Goal: Transaction & Acquisition: Purchase product/service

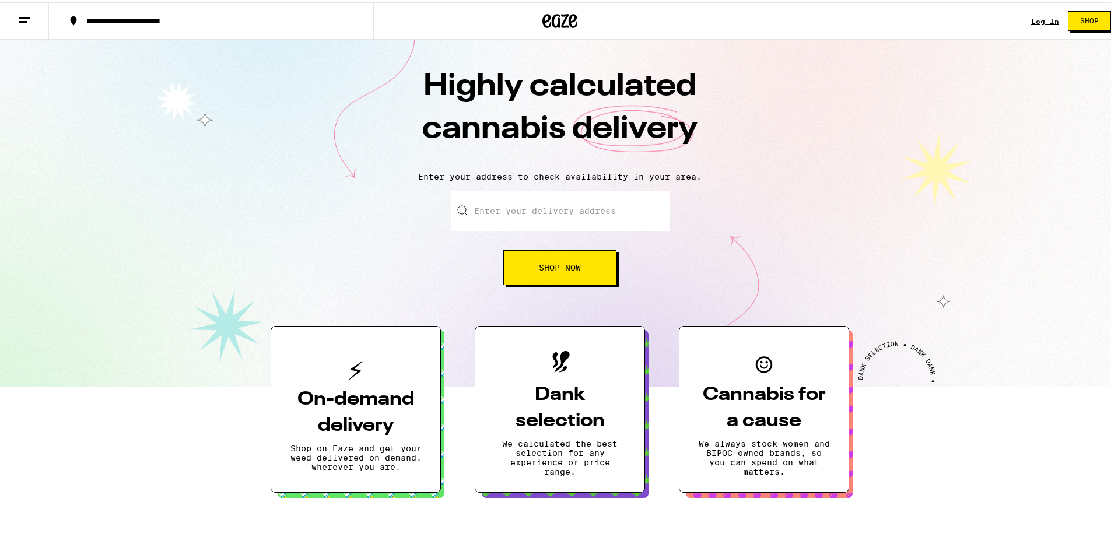
click at [1031, 17] on link "Log In" at bounding box center [1045, 19] width 28 height 8
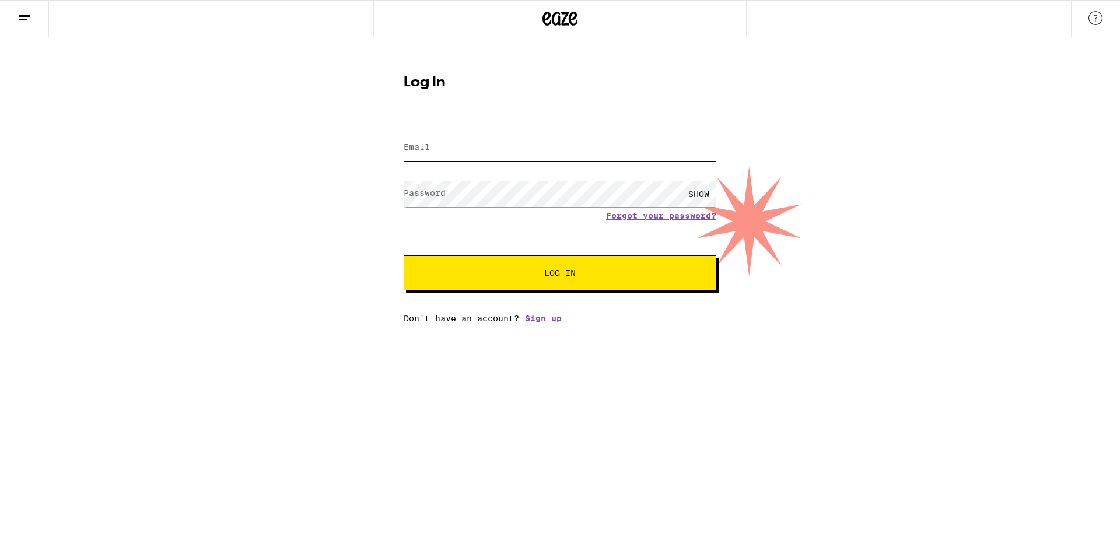
click at [506, 147] on input "Email" at bounding box center [560, 148] width 313 height 26
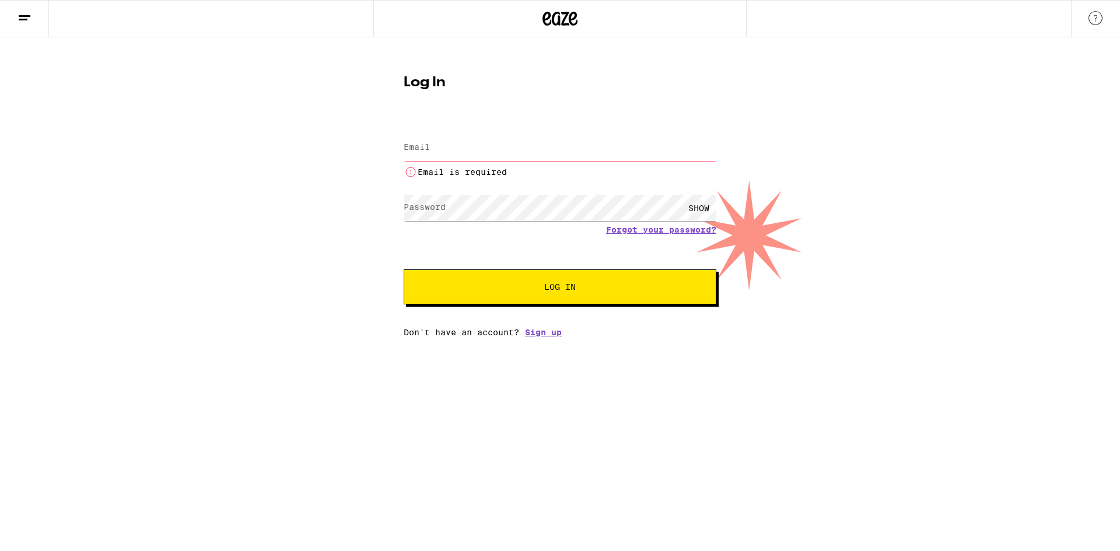
type input "[EMAIL_ADDRESS][DOMAIN_NAME]"
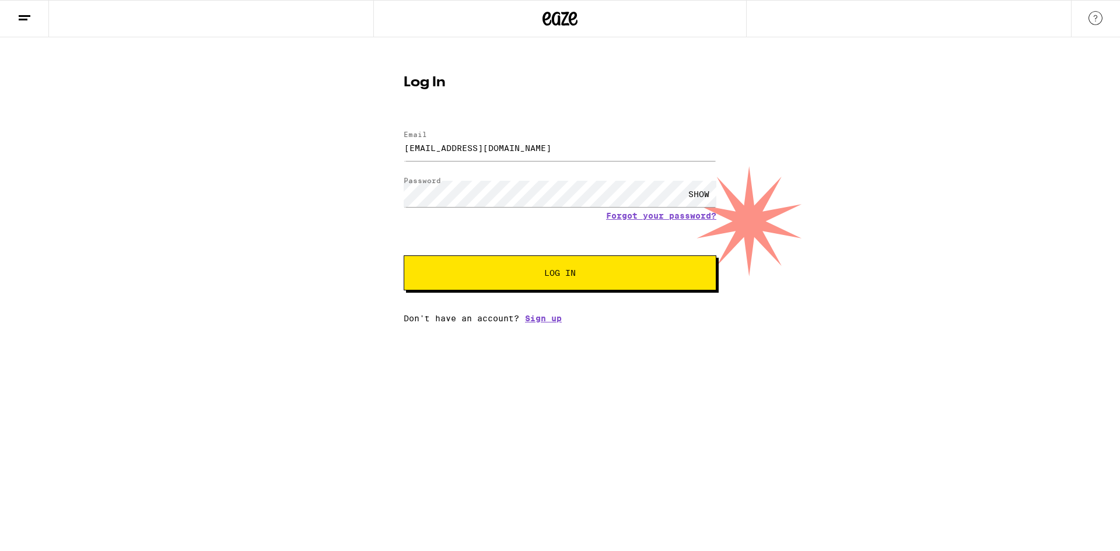
click at [540, 271] on span "Log In" at bounding box center [560, 273] width 218 height 8
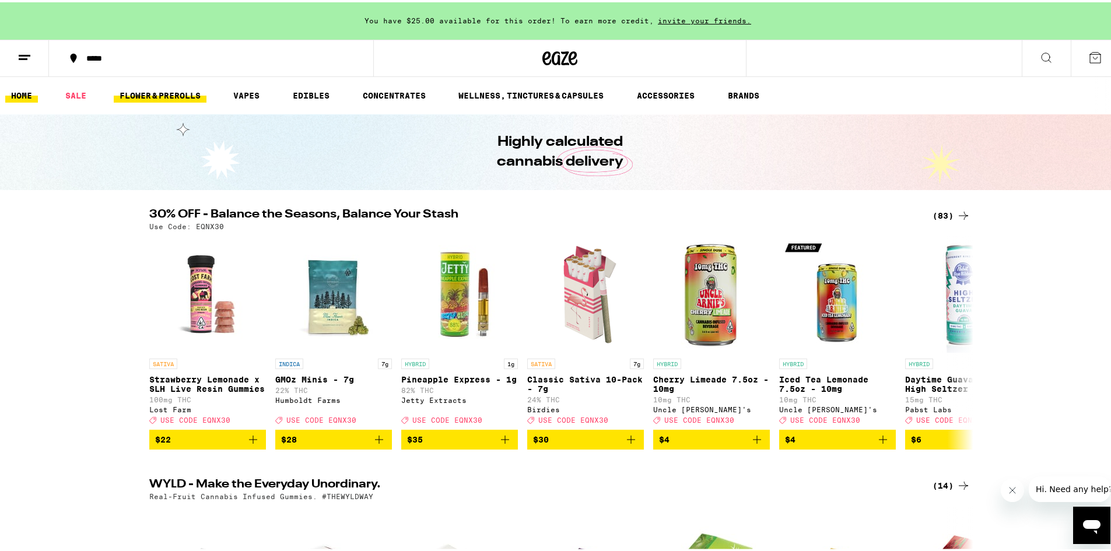
click at [180, 91] on link "FLOWER & PREROLLS" at bounding box center [160, 93] width 93 height 14
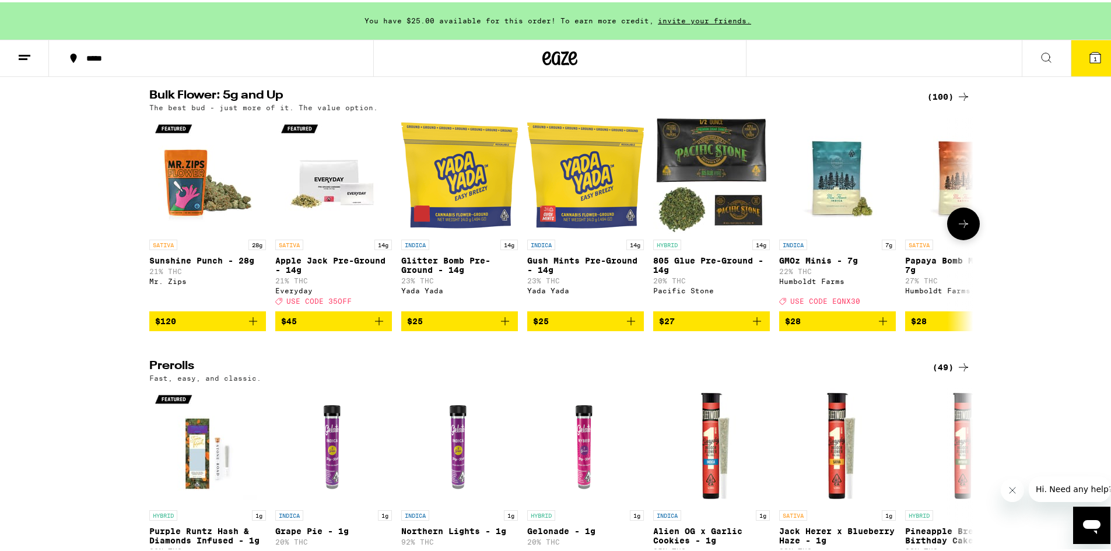
scroll to position [350, 0]
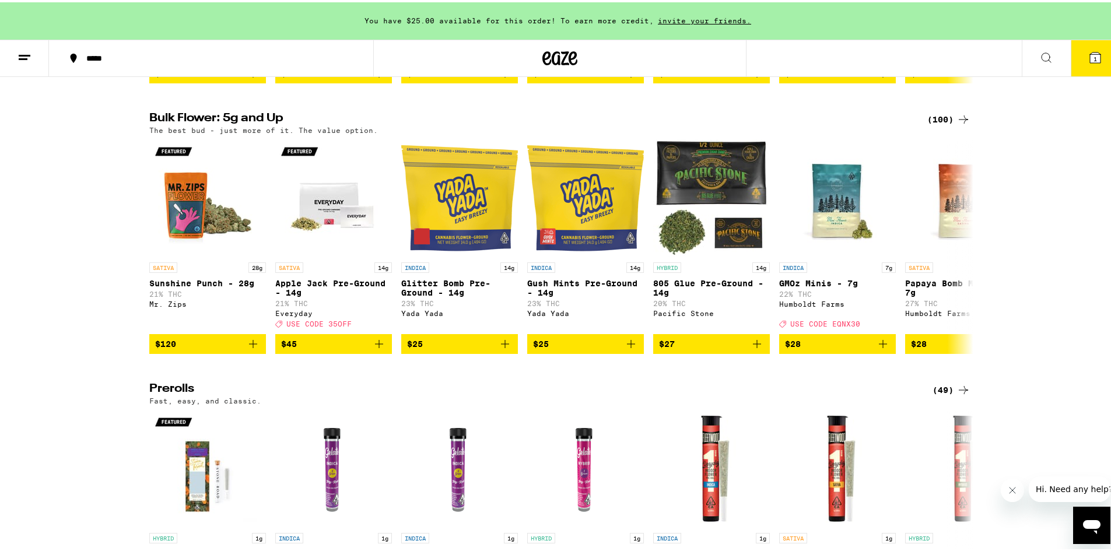
click at [937, 124] on div "(100)" at bounding box center [949, 117] width 43 height 14
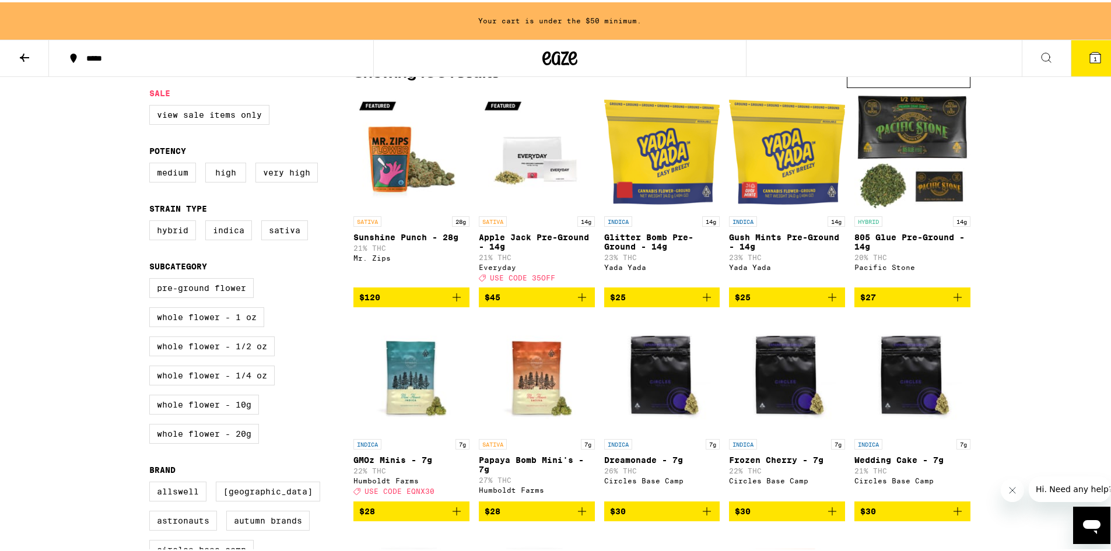
scroll to position [117, 0]
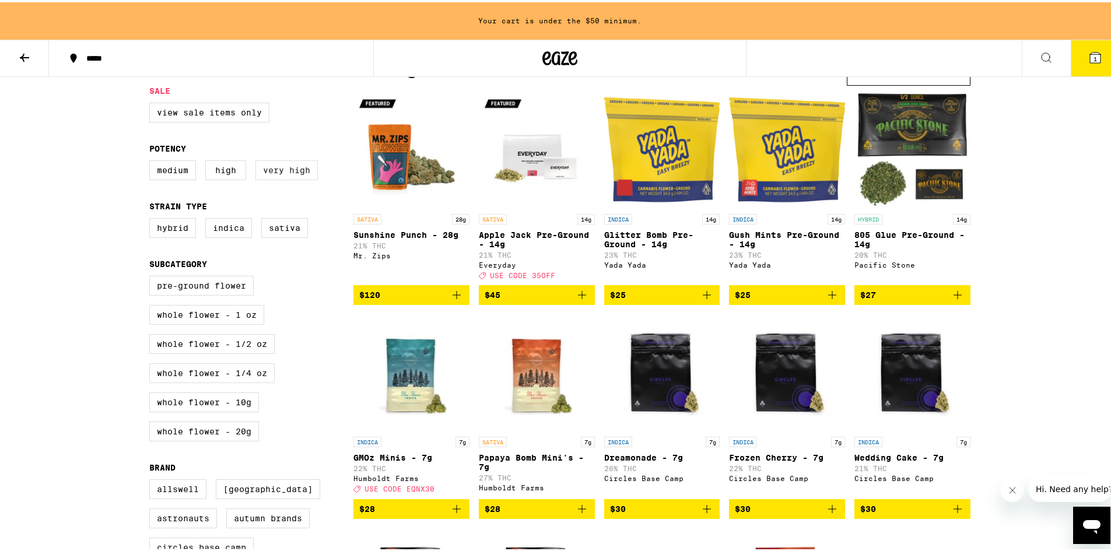
click at [275, 172] on label "Very High" at bounding box center [287, 168] width 62 height 20
click at [152, 160] on input "Very High" at bounding box center [152, 160] width 1 height 1
checkbox input "true"
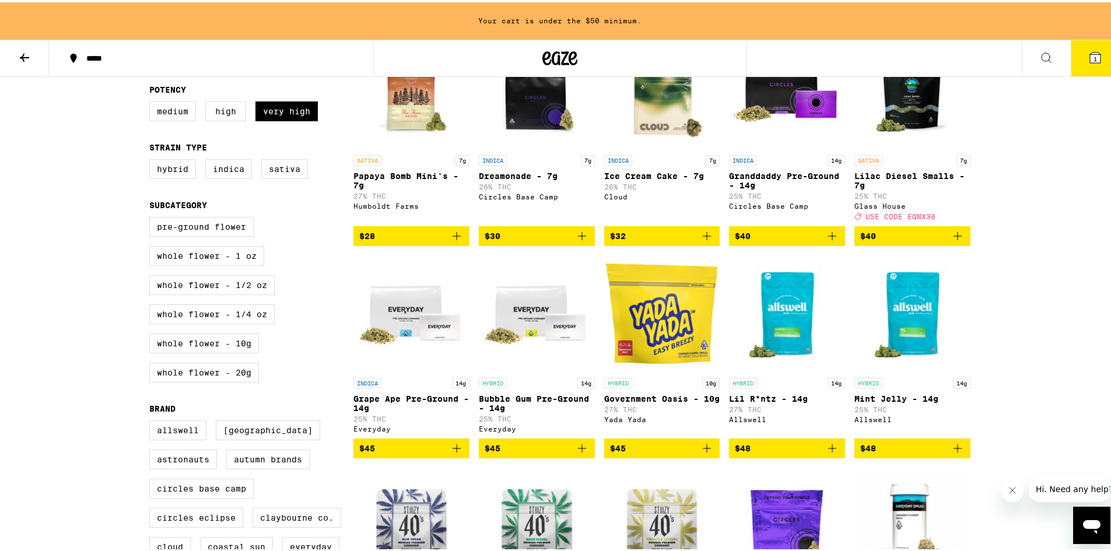
scroll to position [175, 0]
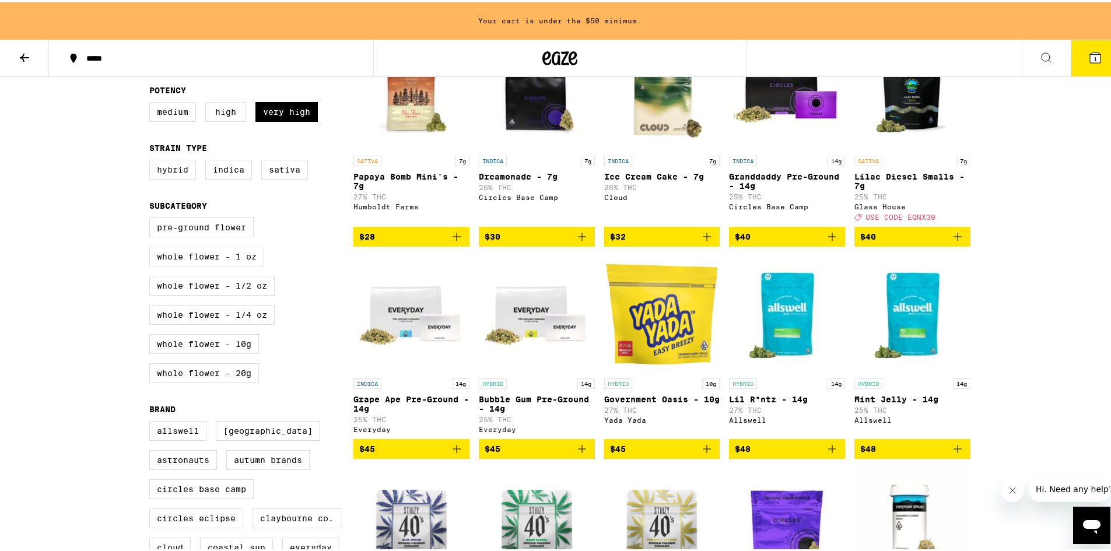
click at [178, 177] on label "Hybrid" at bounding box center [172, 168] width 47 height 20
click at [152, 160] on input "Hybrid" at bounding box center [152, 159] width 1 height 1
checkbox input "true"
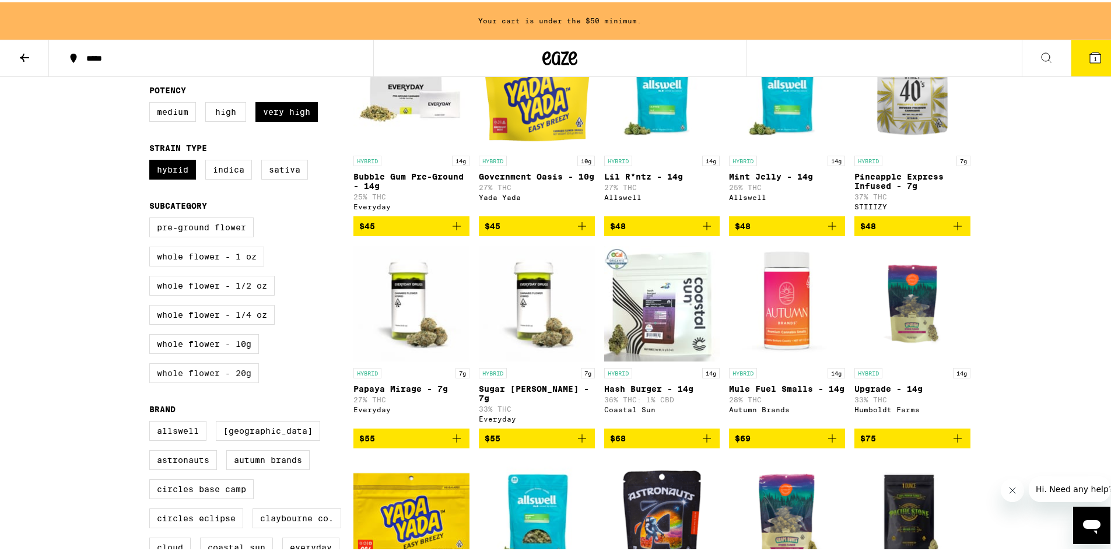
click at [204, 381] on label "Whole Flower - 20g" at bounding box center [204, 371] width 110 height 20
click at [152, 218] on input "Whole Flower - 20g" at bounding box center [152, 217] width 1 height 1
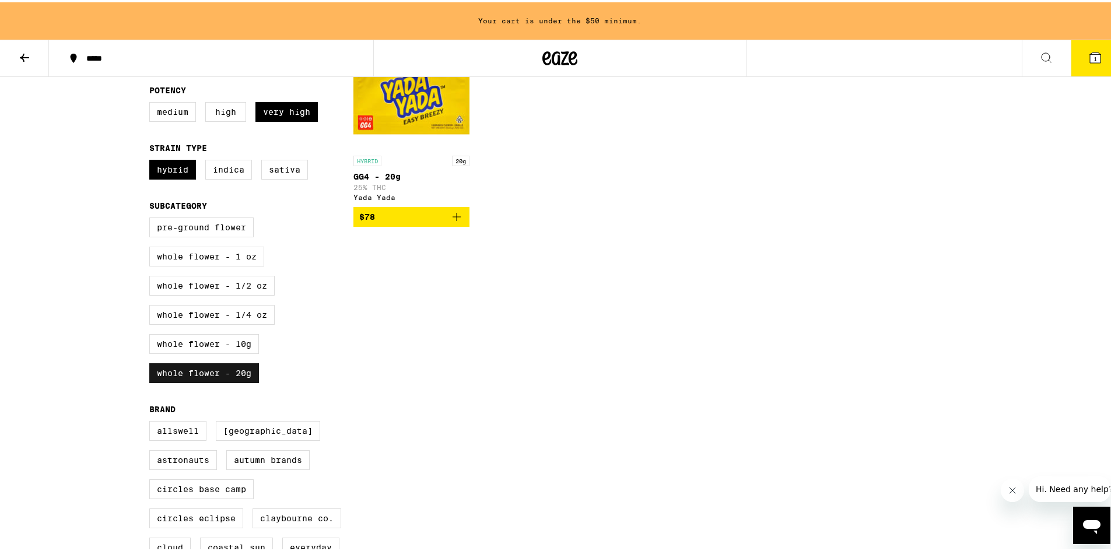
click at [204, 381] on label "Whole Flower - 20g" at bounding box center [204, 371] width 110 height 20
click at [152, 218] on input "Whole Flower - 20g" at bounding box center [152, 217] width 1 height 1
checkbox input "false"
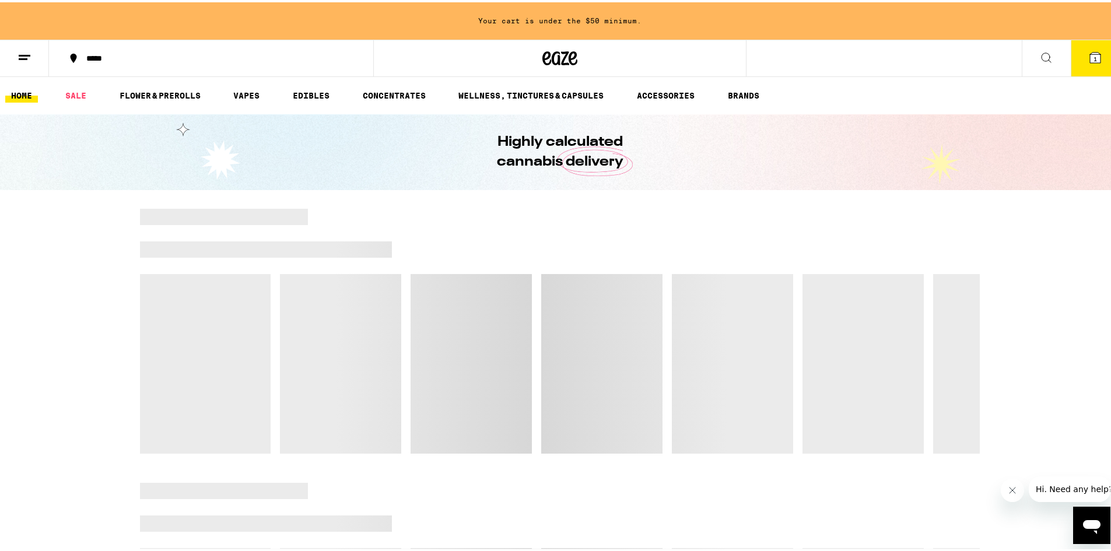
click at [1089, 51] on icon at bounding box center [1096, 55] width 14 height 14
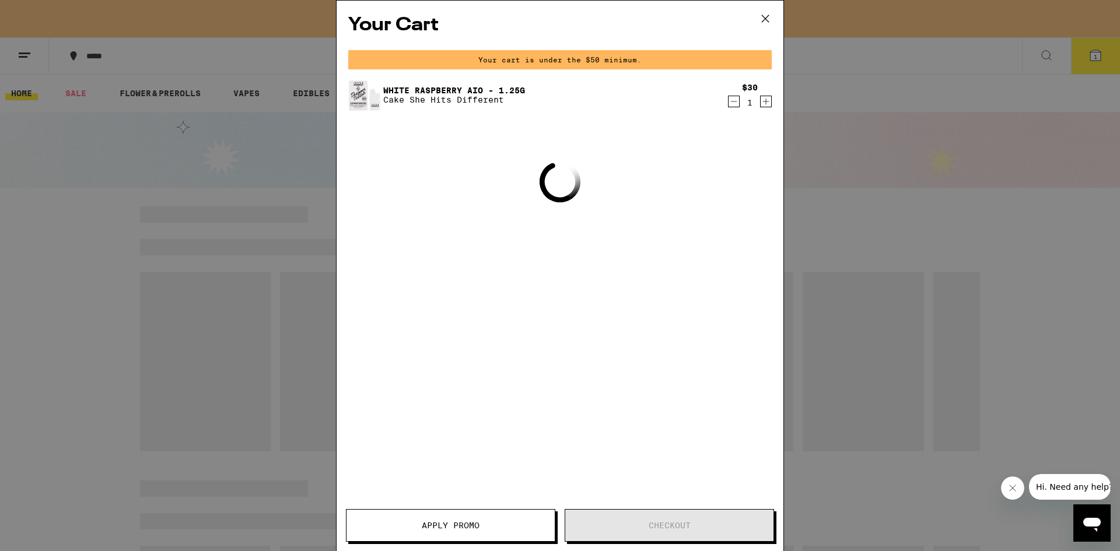
click at [734, 102] on icon "Decrement" at bounding box center [734, 102] width 11 height 14
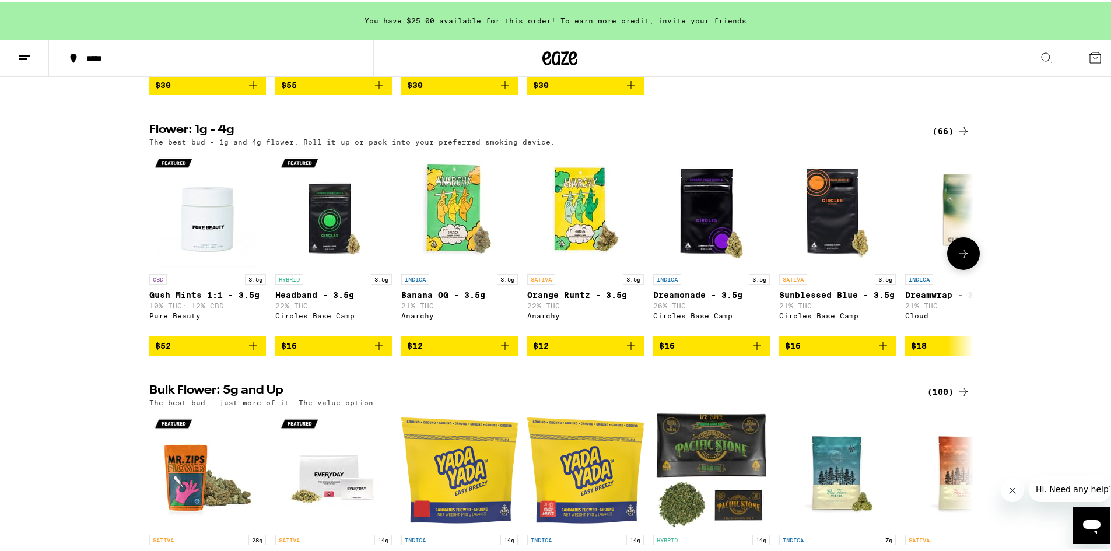
scroll to position [1167, 0]
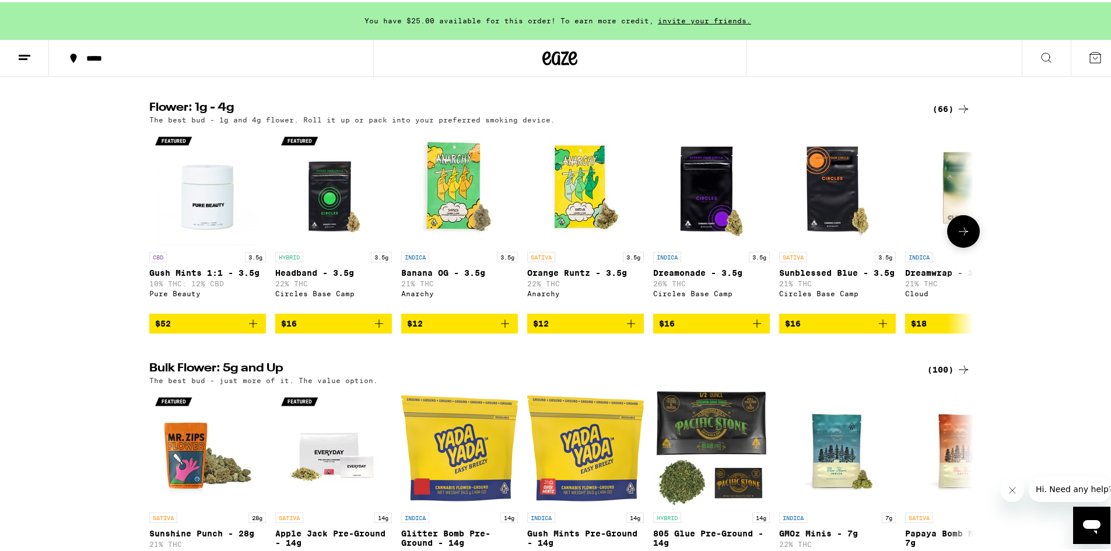
click at [957, 236] on icon at bounding box center [964, 229] width 14 height 14
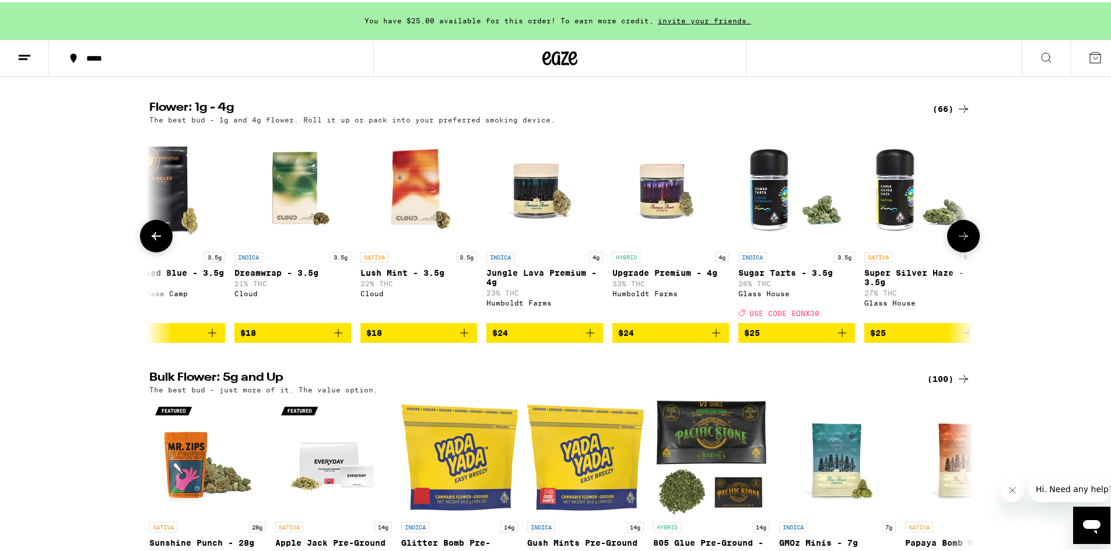
scroll to position [0, 694]
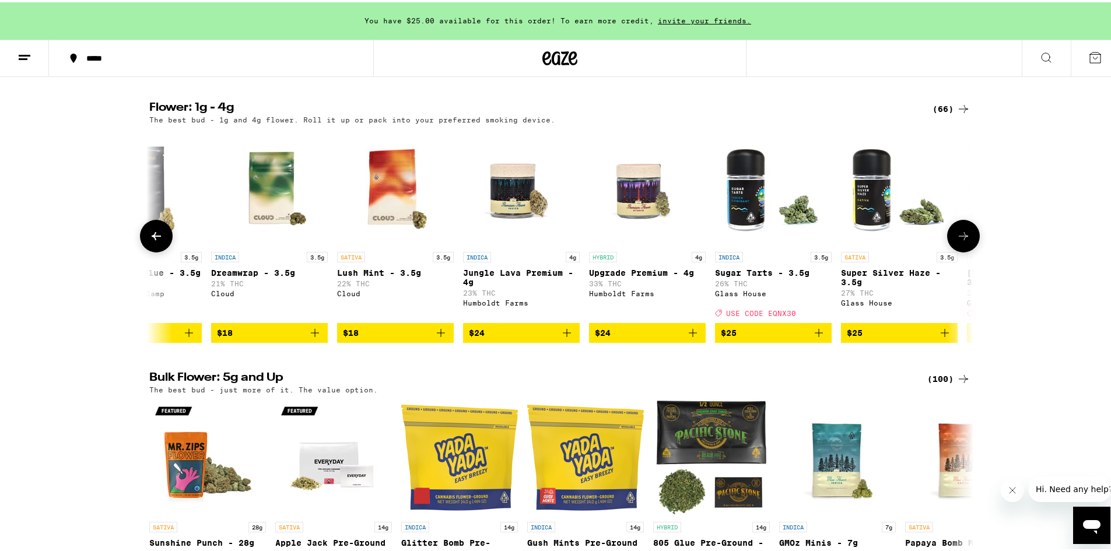
click at [957, 241] on icon at bounding box center [964, 234] width 14 height 14
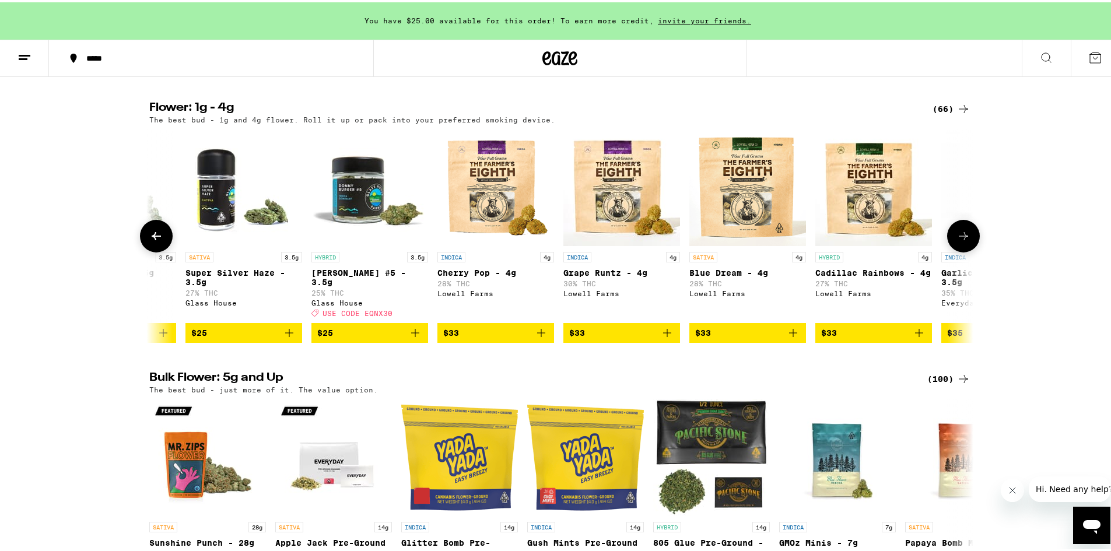
scroll to position [0, 1388]
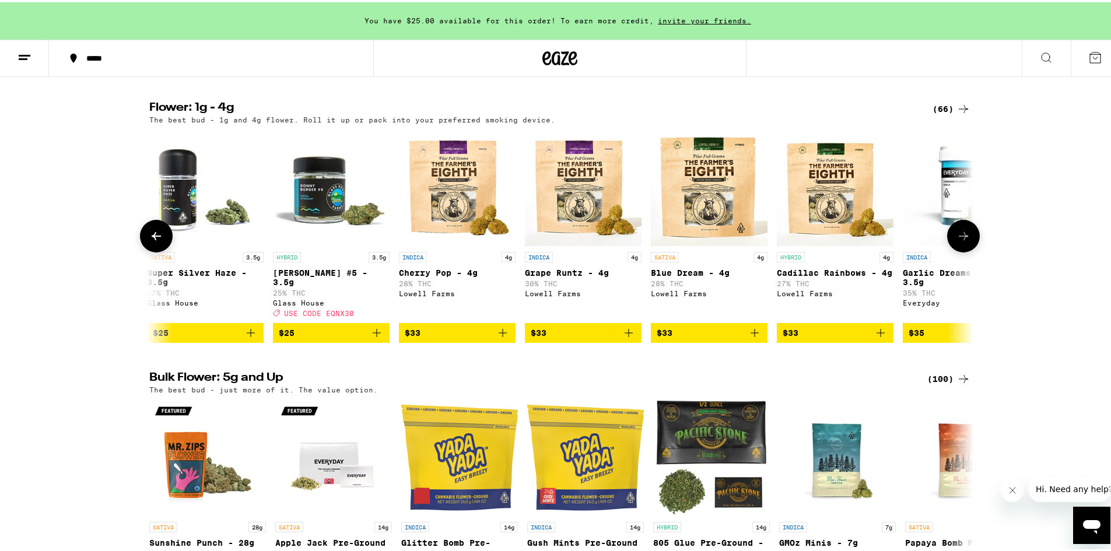
click at [957, 241] on icon at bounding box center [964, 234] width 14 height 14
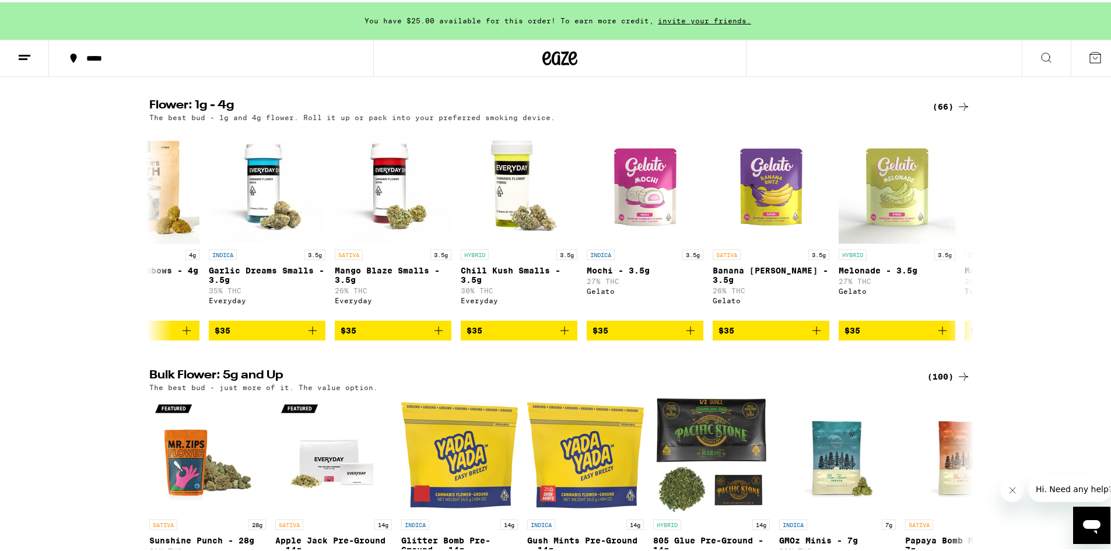
scroll to position [1167, 0]
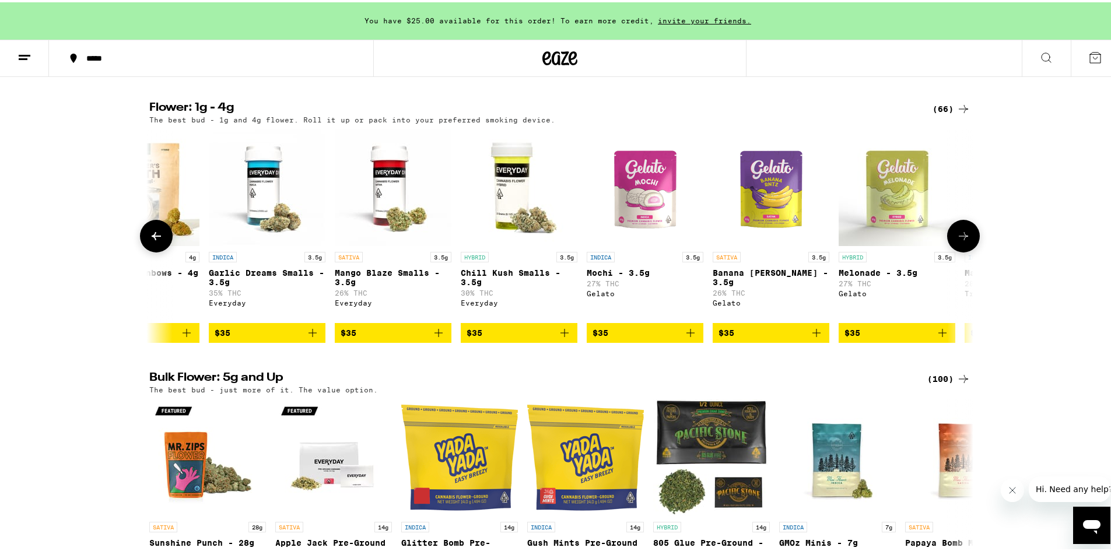
click at [967, 250] on button at bounding box center [963, 234] width 33 height 33
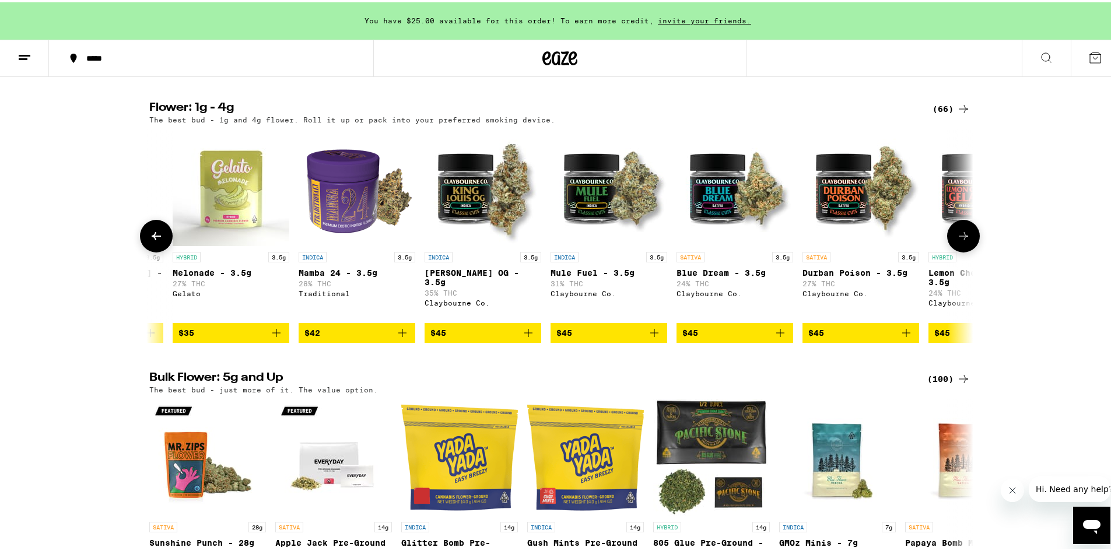
scroll to position [0, 2777]
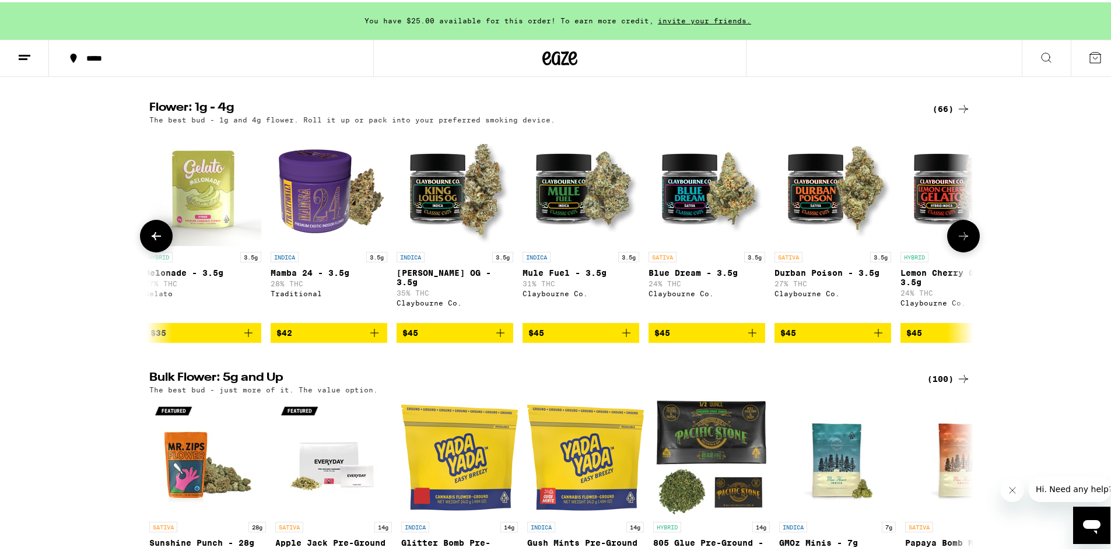
click at [964, 241] on icon at bounding box center [964, 234] width 14 height 14
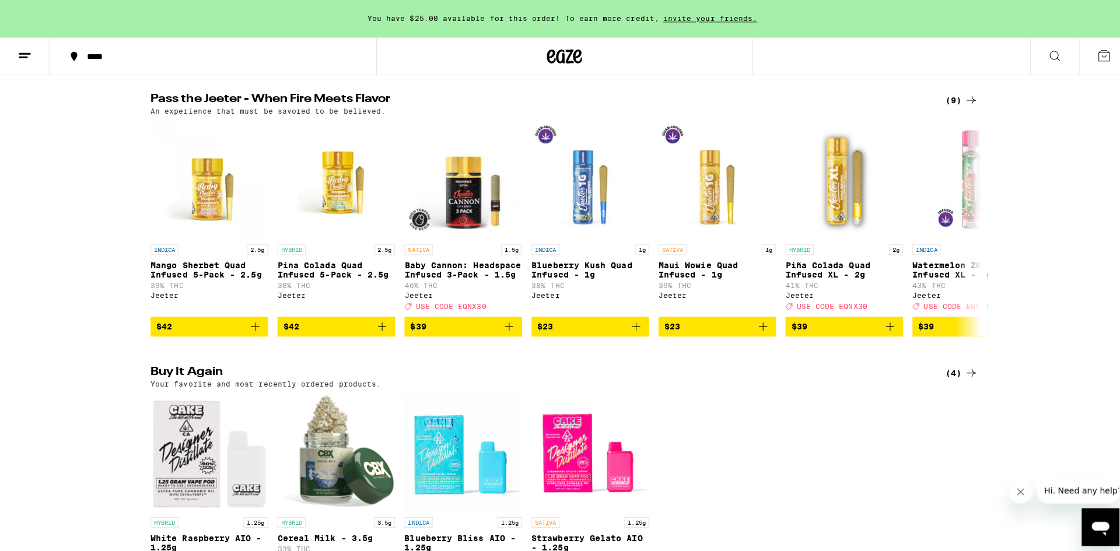
scroll to position [642, 0]
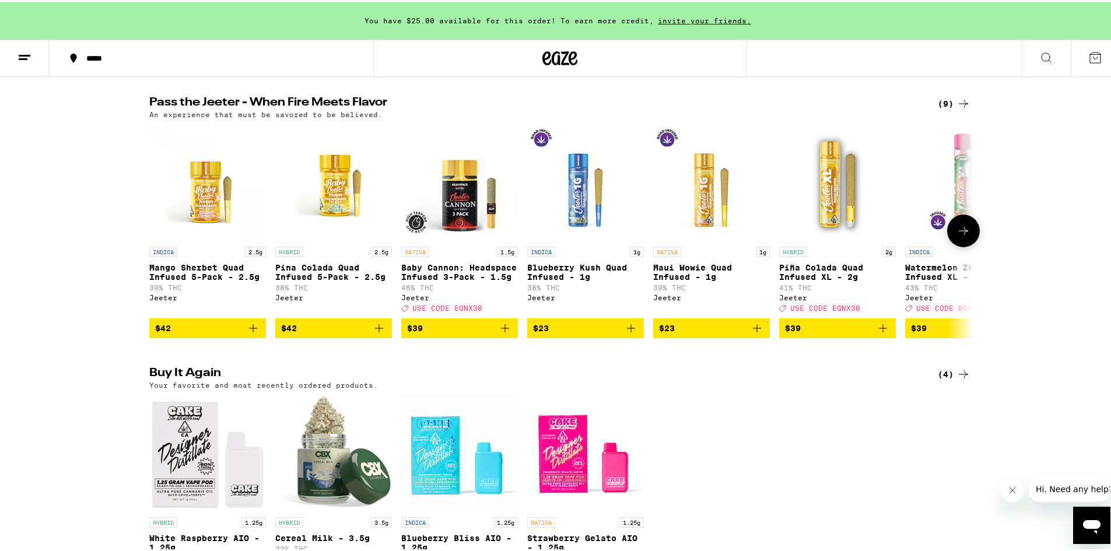
click at [377, 333] on icon "Add to bag" at bounding box center [379, 326] width 14 height 14
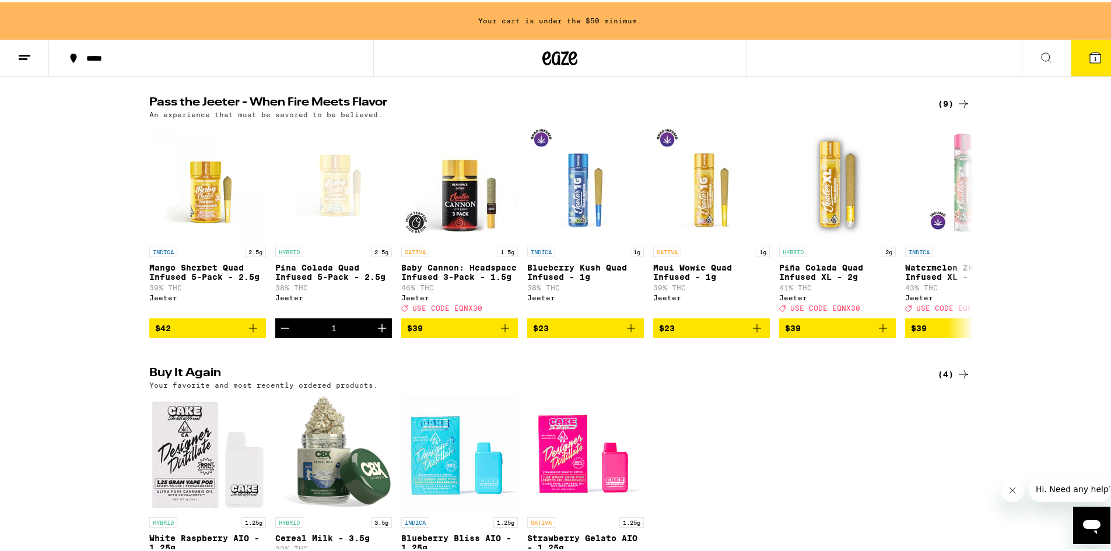
click at [1090, 51] on icon at bounding box center [1095, 55] width 11 height 11
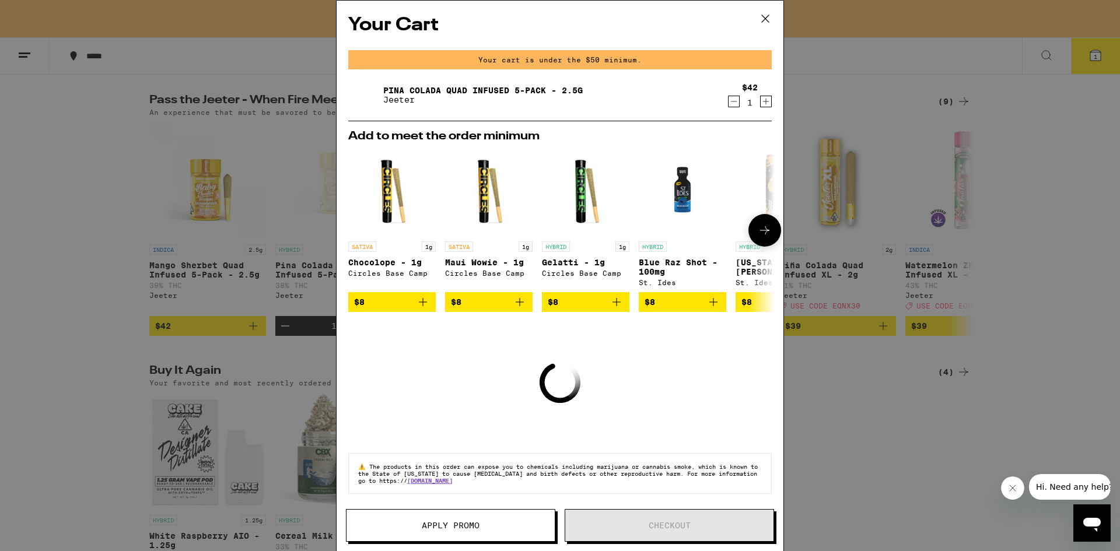
scroll to position [6, 0]
click at [617, 301] on icon "Add to bag" at bounding box center [617, 302] width 8 height 8
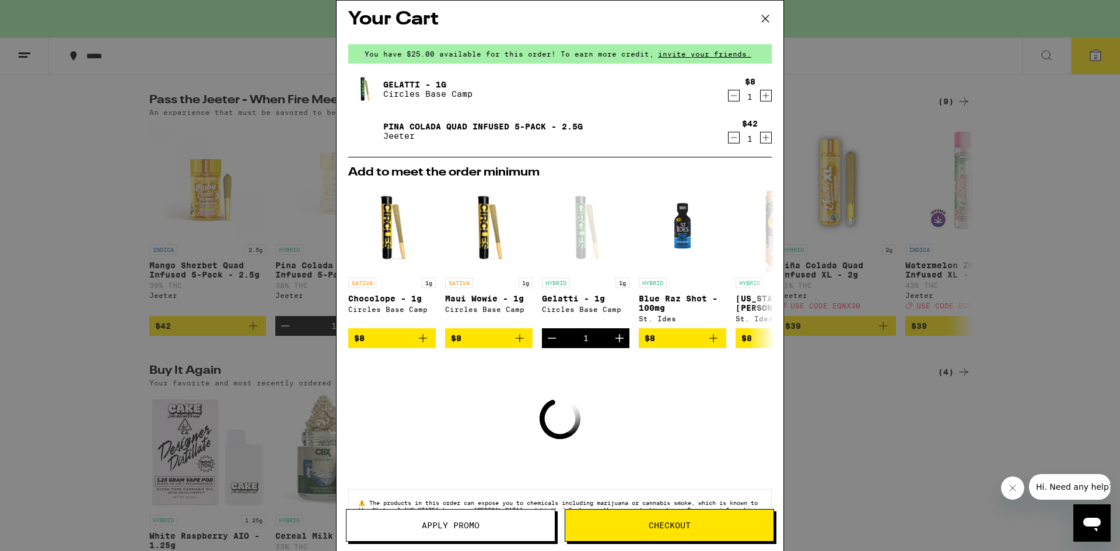
scroll to position [48, 0]
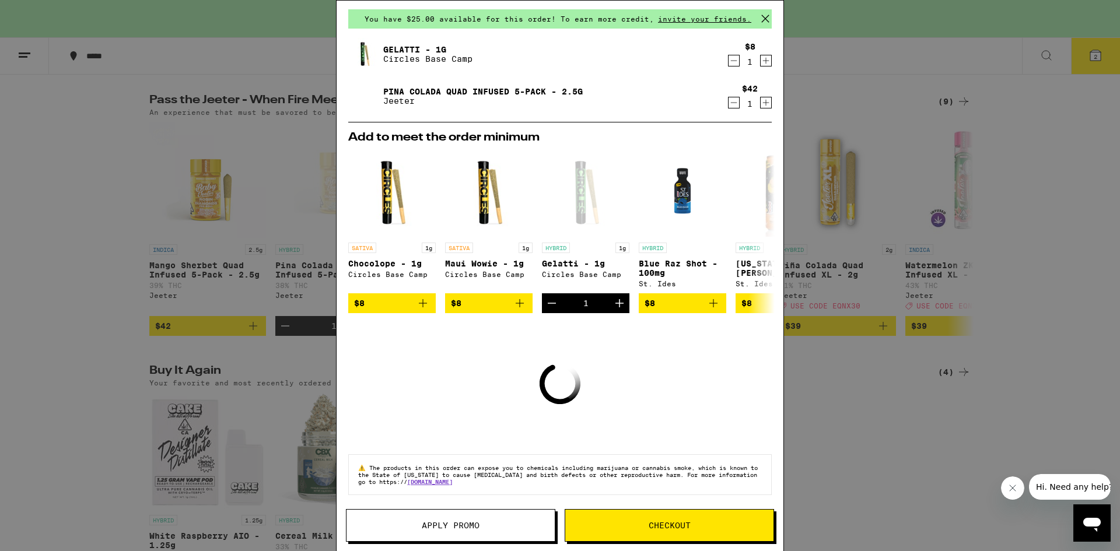
click at [600, 522] on span "Checkout" at bounding box center [669, 526] width 208 height 8
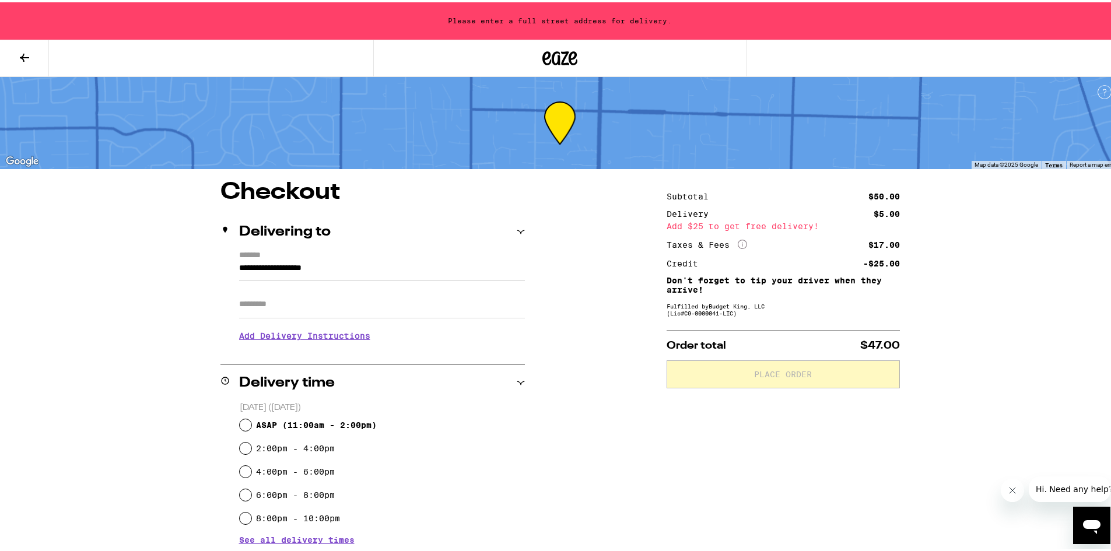
click at [385, 263] on input "**********" at bounding box center [382, 269] width 286 height 20
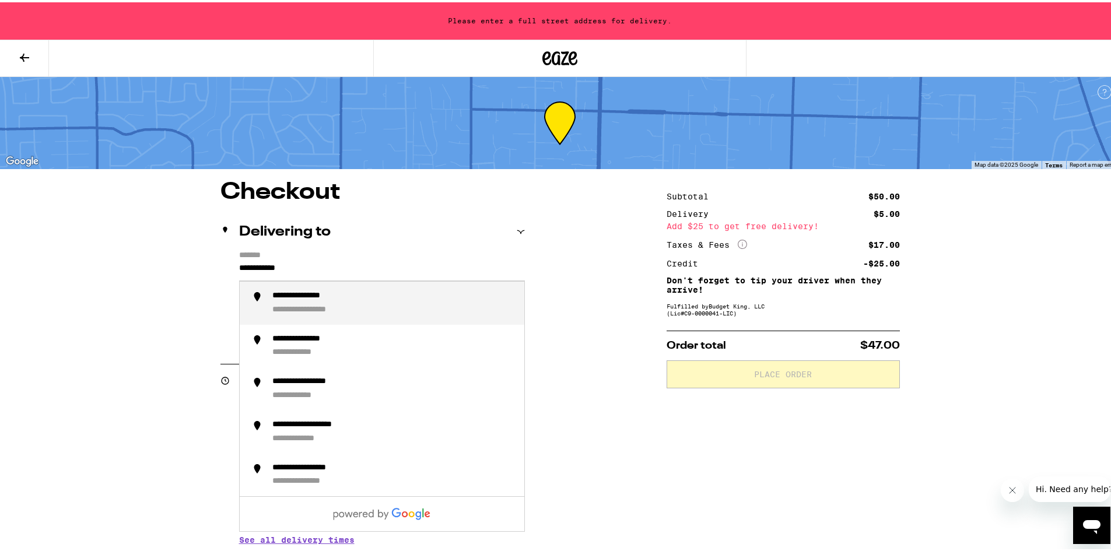
click at [328, 292] on div "**********" at bounding box center [314, 294] width 85 height 11
type input "**********"
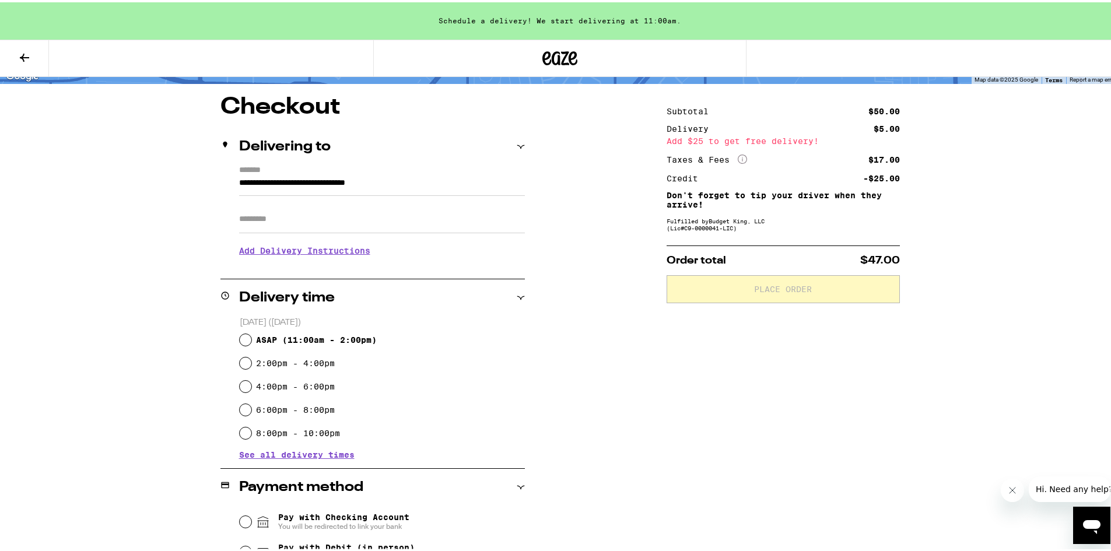
scroll to position [117, 0]
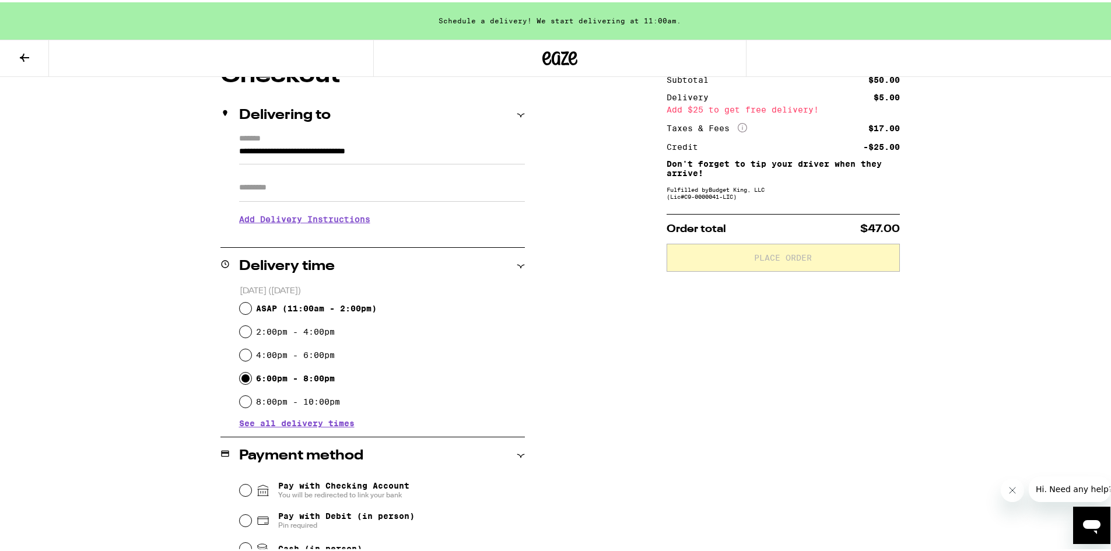
click at [240, 376] on input "6:00pm - 8:00pm" at bounding box center [246, 376] width 12 height 12
radio input "true"
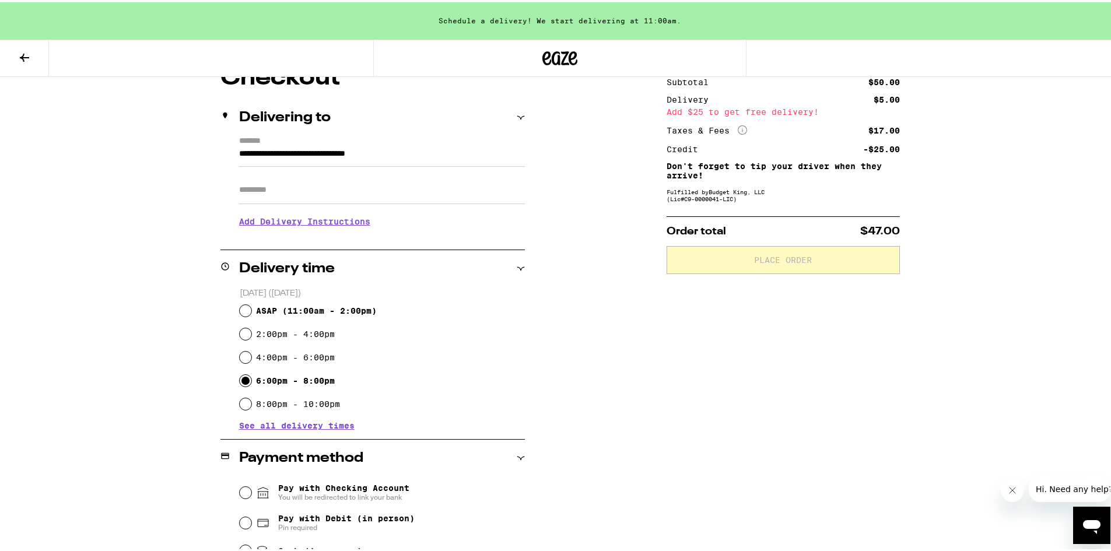
scroll to position [201, 0]
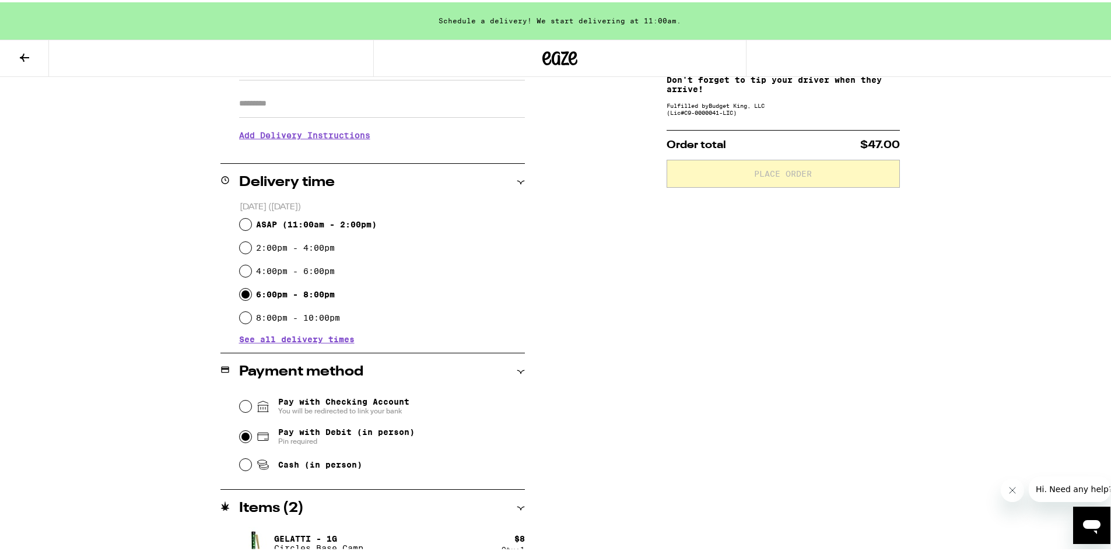
click at [243, 436] on input "Pay with Debit (in person) Pin required" at bounding box center [246, 435] width 12 height 12
radio input "true"
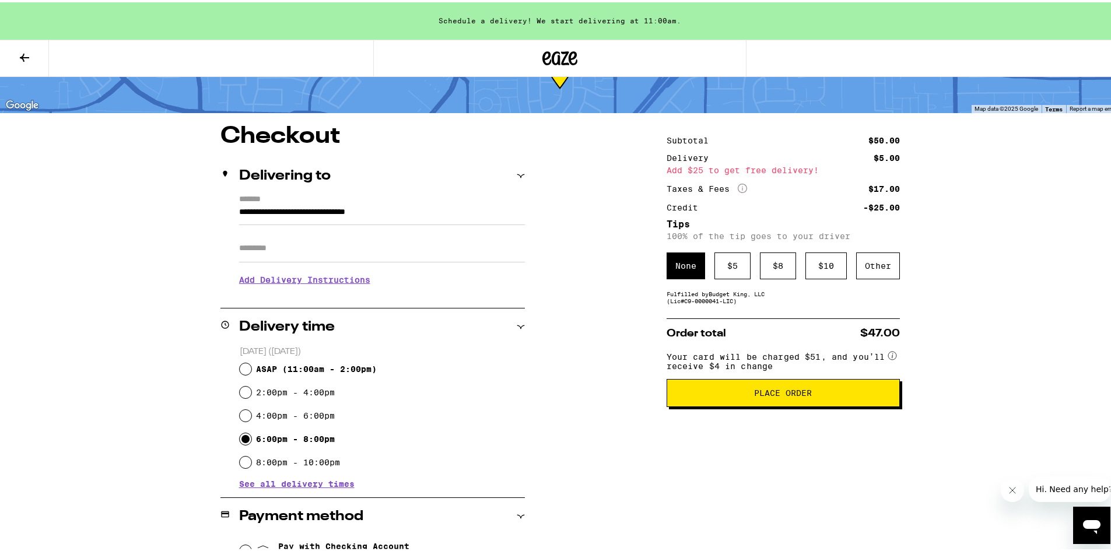
scroll to position [26, 0]
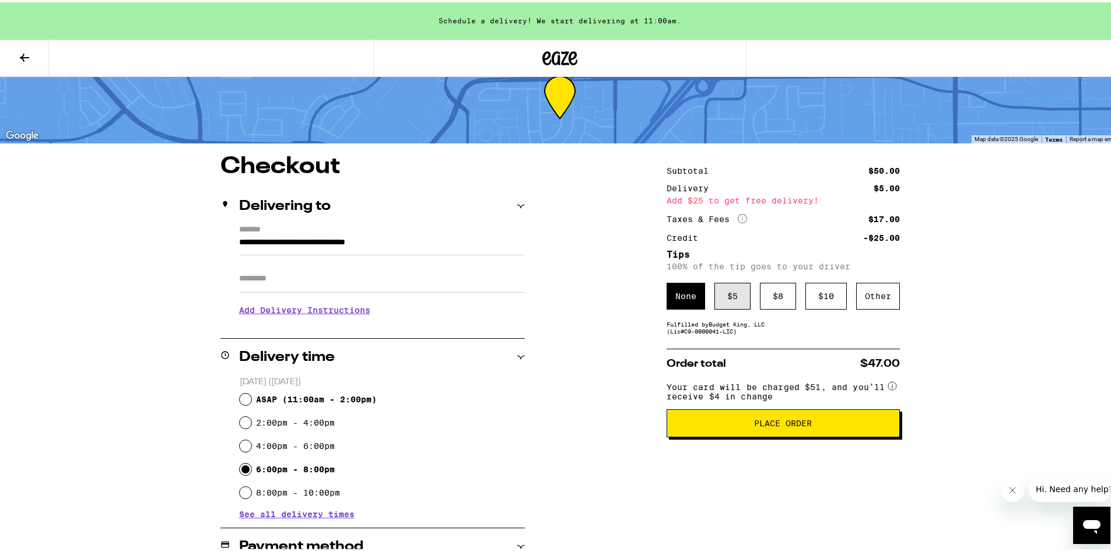
click at [722, 294] on div "$ 5" at bounding box center [733, 294] width 36 height 27
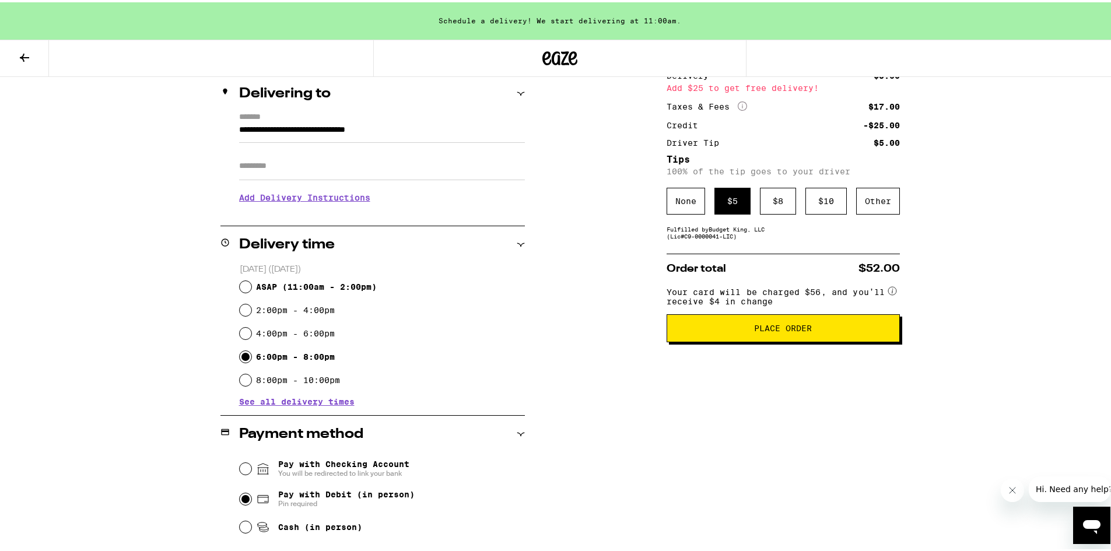
scroll to position [142, 0]
